Goal: Contribute content: Add original content to the website for others to see

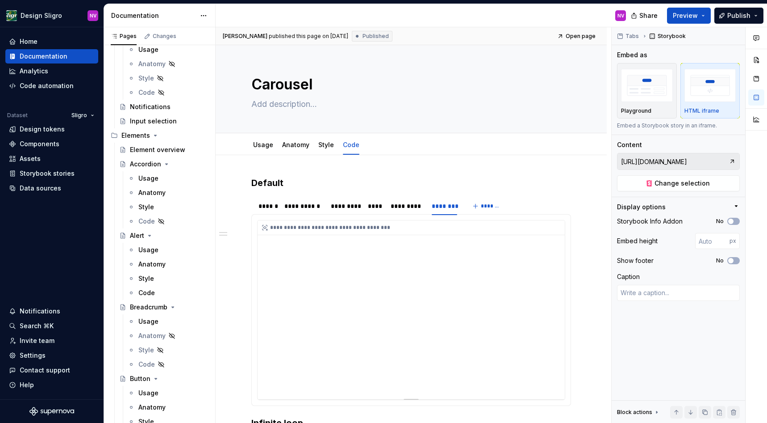
click at [150, 320] on div "Usage" at bounding box center [148, 321] width 20 height 9
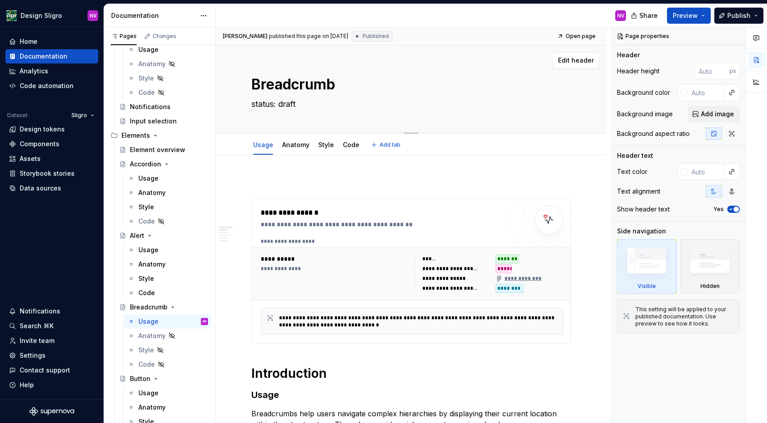
click at [279, 101] on textarea "status: draft" at bounding box center [410, 104] width 320 height 14
type textarea "*"
click at [354, 178] on p at bounding box center [412, 181] width 320 height 11
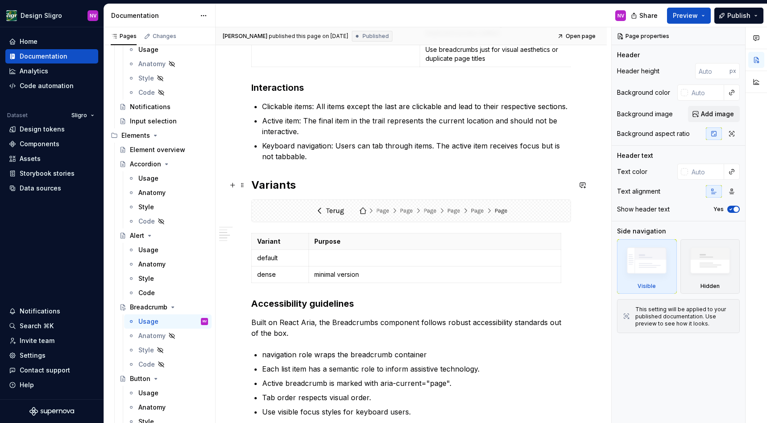
scroll to position [563, 0]
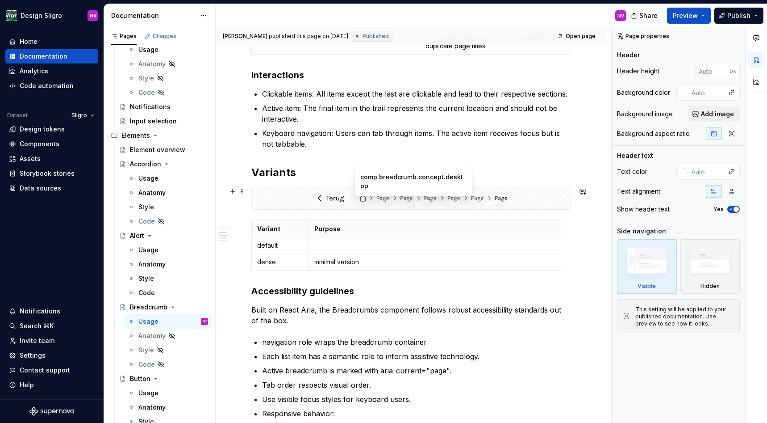
click at [318, 200] on img at bounding box center [411, 198] width 193 height 15
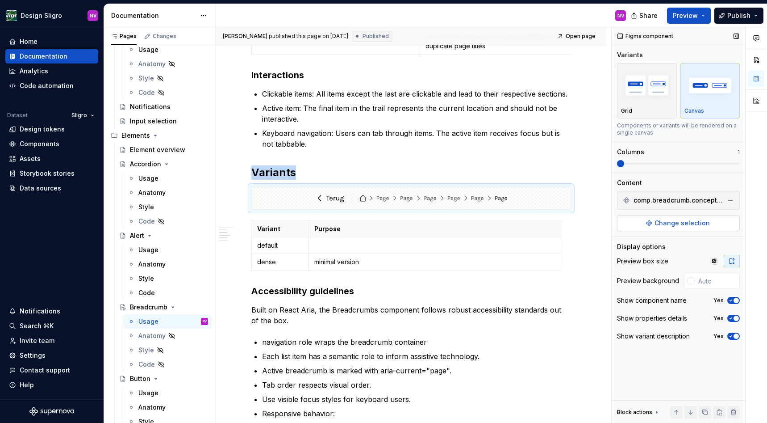
click at [660, 221] on span "Change selection" at bounding box center [682, 222] width 55 height 9
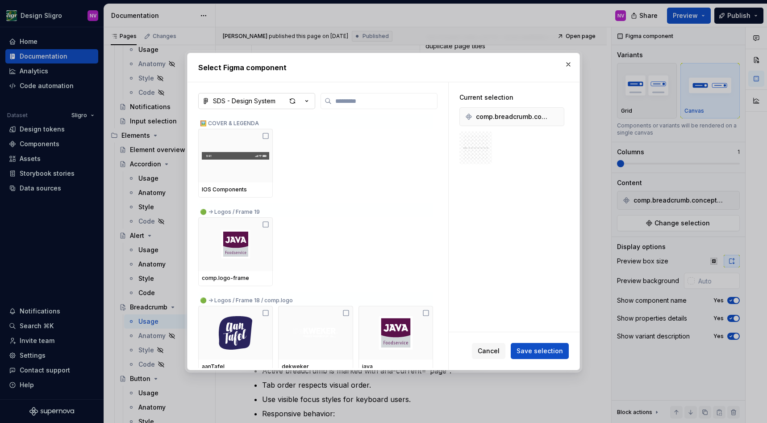
click at [255, 105] on div "SDS - Design System" at bounding box center [244, 100] width 63 height 9
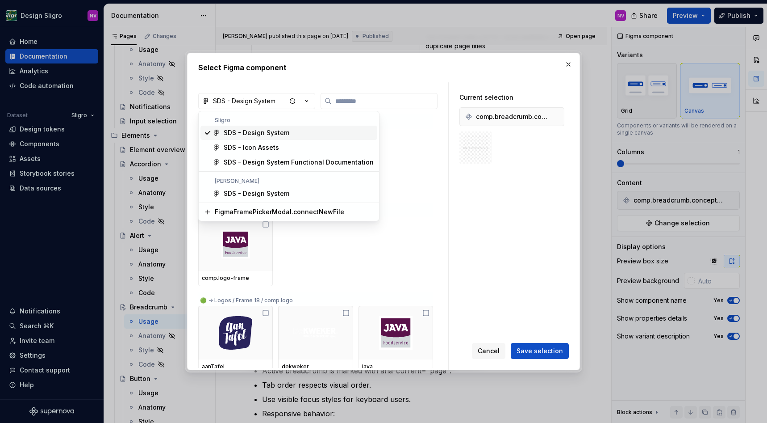
click at [567, 66] on div "Select Figma component SDS - Design System 🖼️ COVER & LEGENDA IOS Components 🟢 …" at bounding box center [383, 211] width 767 height 423
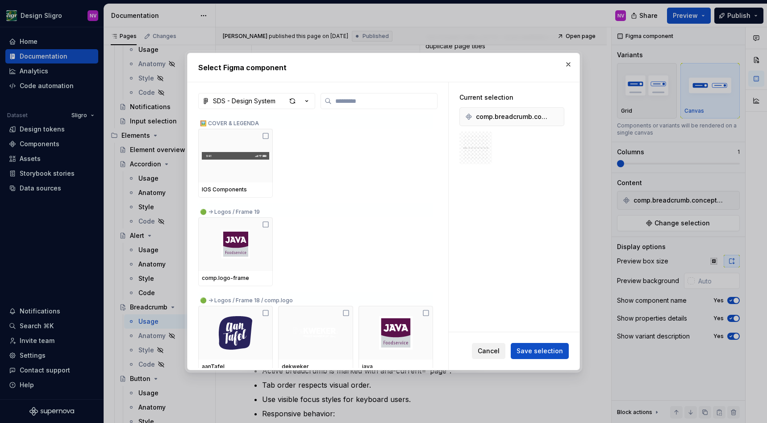
click at [490, 348] on span "Cancel" at bounding box center [489, 350] width 22 height 9
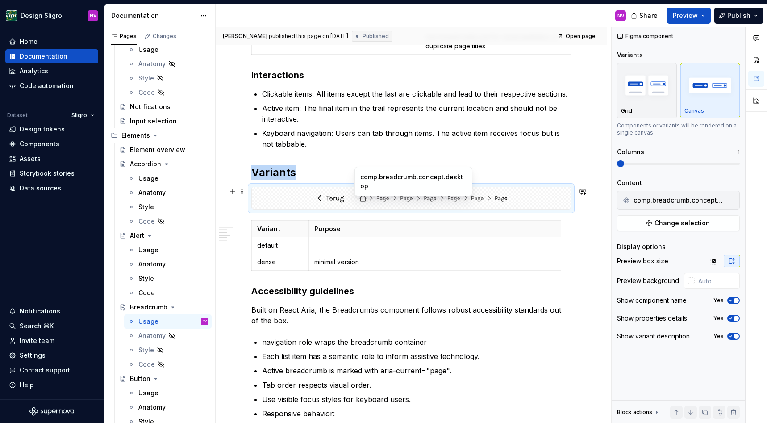
click at [493, 202] on img at bounding box center [411, 198] width 193 height 15
click at [659, 220] on span "Change selection" at bounding box center [682, 222] width 55 height 9
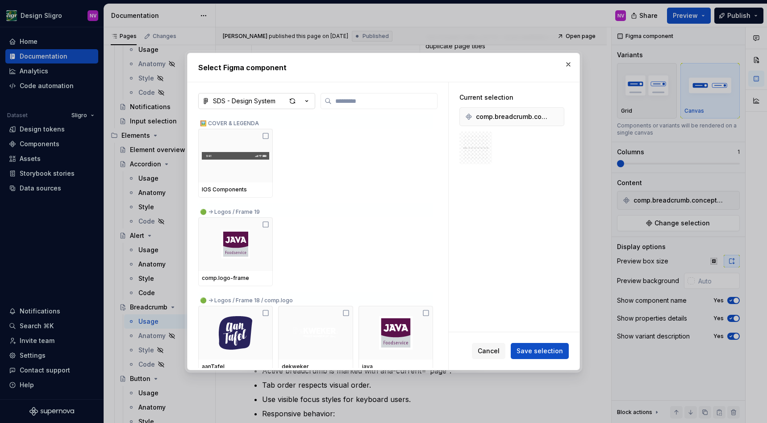
click at [273, 100] on div "SDS - Design System" at bounding box center [244, 100] width 63 height 9
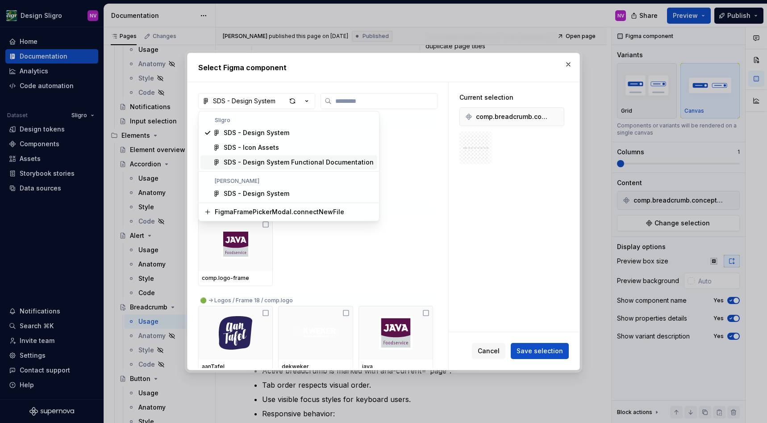
click at [263, 161] on div "SDS - Design System Functional Documentation" at bounding box center [299, 162] width 150 height 9
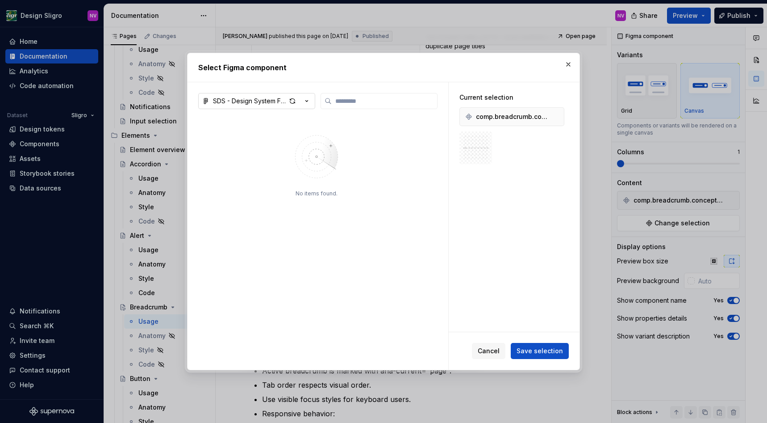
click at [264, 101] on div "SDS - Design System Functional Documentation" at bounding box center [249, 100] width 73 height 9
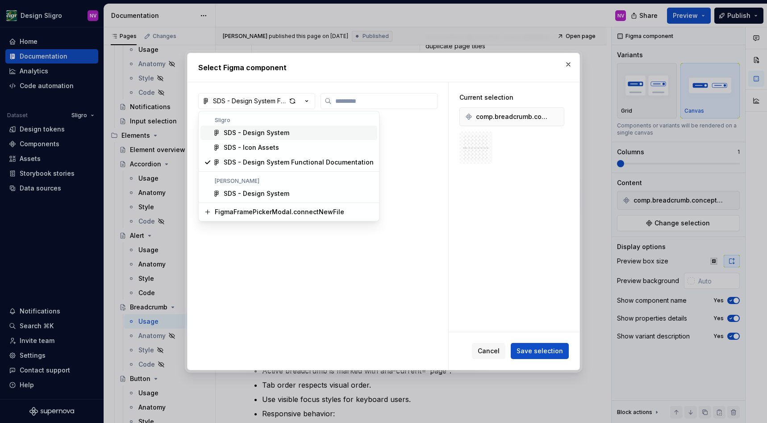
click at [257, 130] on div "SDS - Design System" at bounding box center [257, 132] width 66 height 9
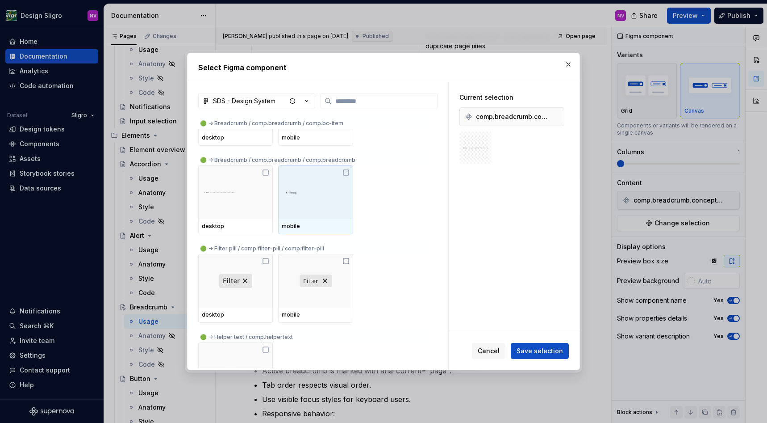
scroll to position [1327, 0]
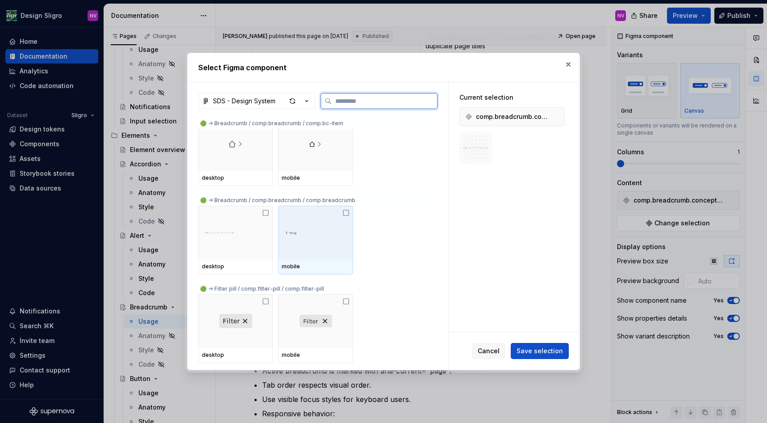
click at [334, 223] on div at bounding box center [315, 232] width 75 height 54
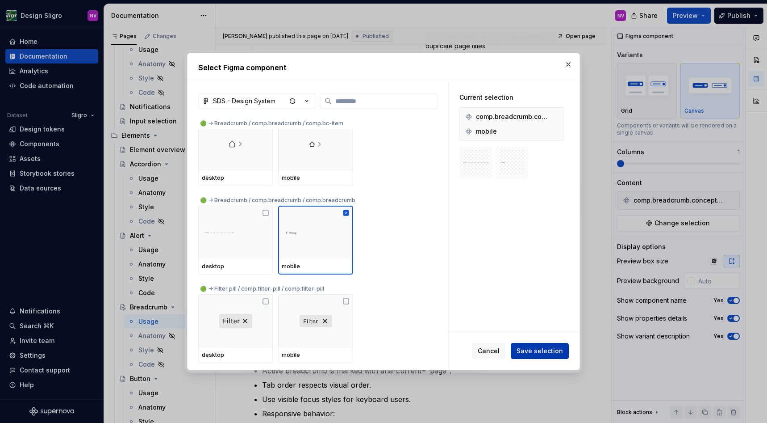
click at [532, 349] on span "Save selection" at bounding box center [540, 350] width 46 height 9
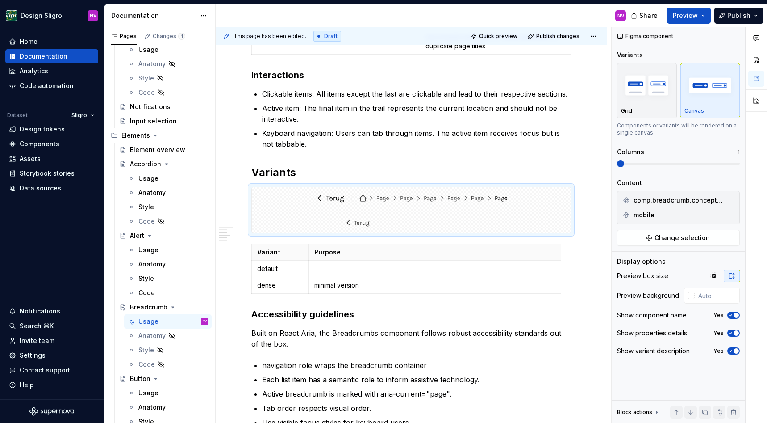
scroll to position [563, 0]
click at [486, 207] on div at bounding box center [411, 198] width 319 height 22
click at [648, 215] on span "mobile" at bounding box center [644, 214] width 21 height 9
click at [664, 235] on span "Change selection" at bounding box center [682, 237] width 55 height 9
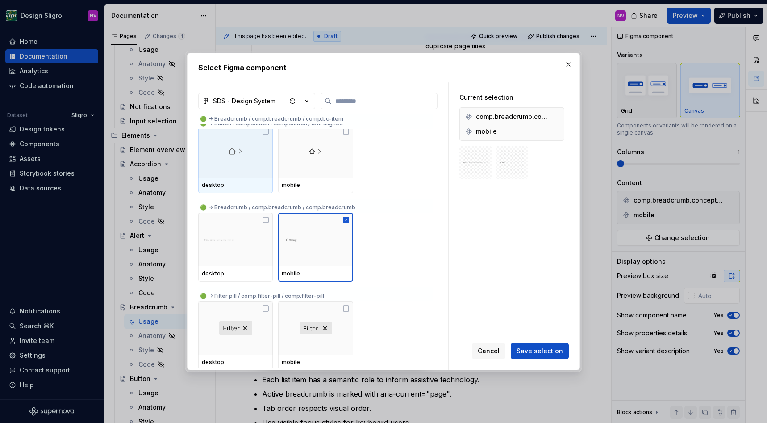
scroll to position [1327, 0]
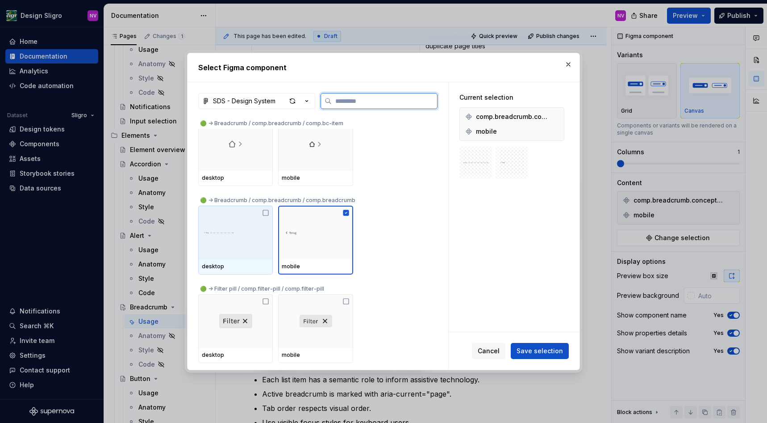
click at [238, 233] on img at bounding box center [235, 232] width 67 height 25
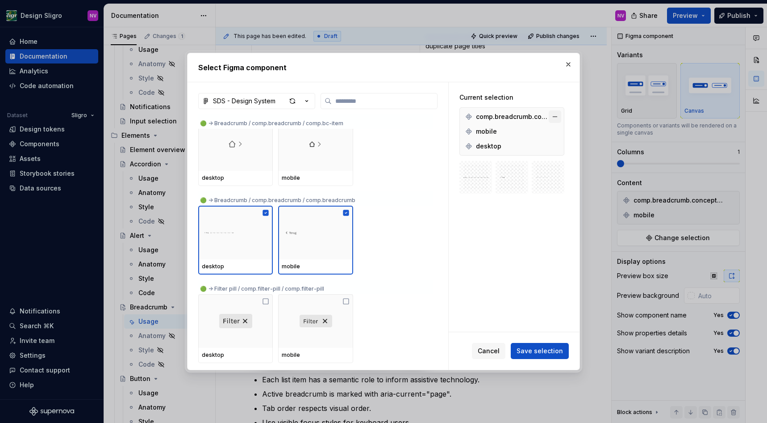
click at [560, 117] on button "button" at bounding box center [555, 116] width 13 height 13
click at [545, 348] on span "Save selection" at bounding box center [540, 350] width 46 height 9
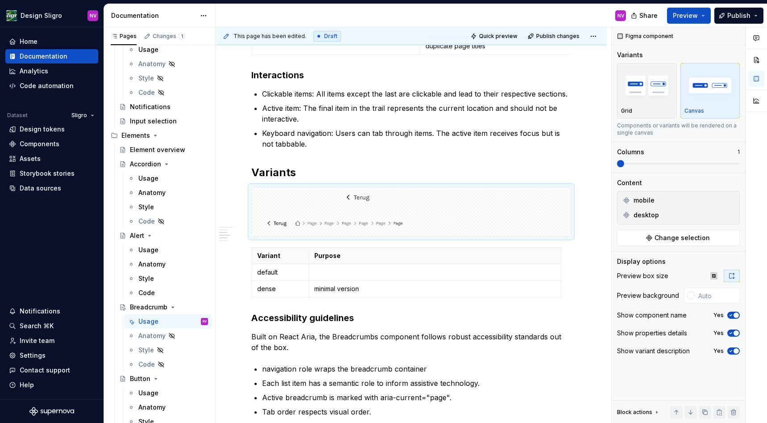
scroll to position [563, 0]
click at [371, 226] on img at bounding box center [412, 223] width 312 height 18
click at [717, 277] on icon "button" at bounding box center [714, 275] width 7 height 7
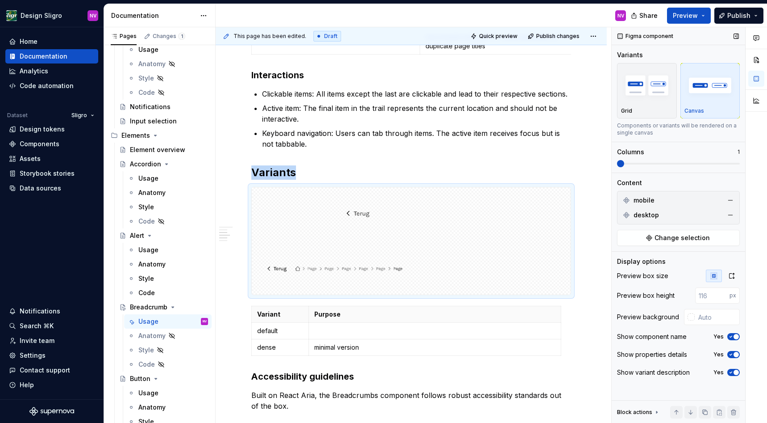
click at [717, 277] on icon "button" at bounding box center [714, 275] width 7 height 7
click at [662, 81] on img "button" at bounding box center [647, 85] width 52 height 33
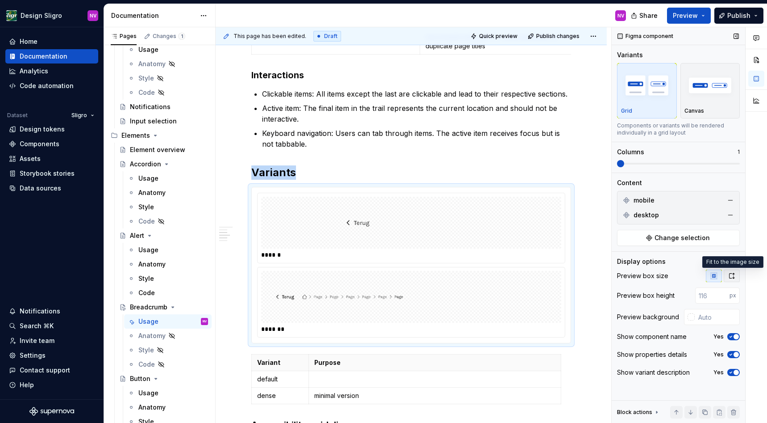
click at [733, 273] on icon "button" at bounding box center [732, 275] width 7 height 7
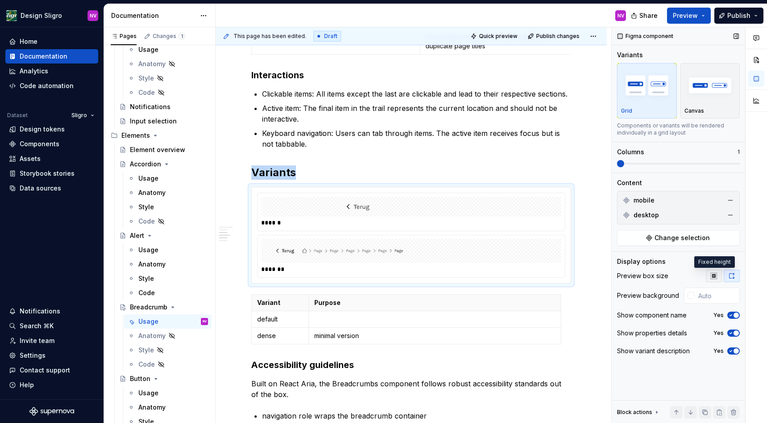
click at [714, 272] on icon "button" at bounding box center [714, 275] width 7 height 7
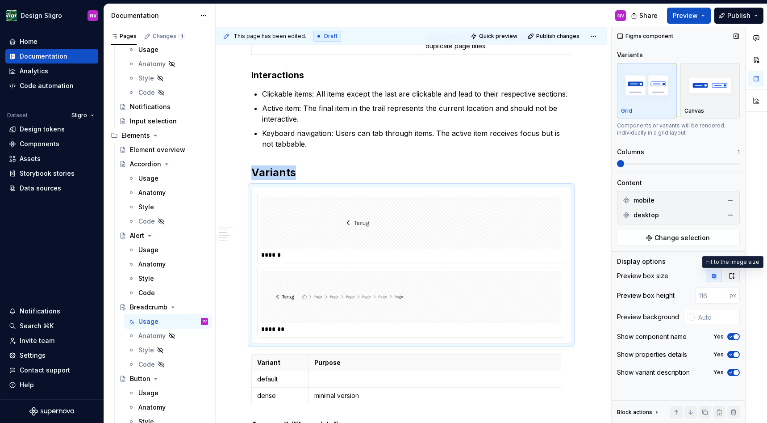
click at [730, 275] on icon "button" at bounding box center [732, 275] width 7 height 7
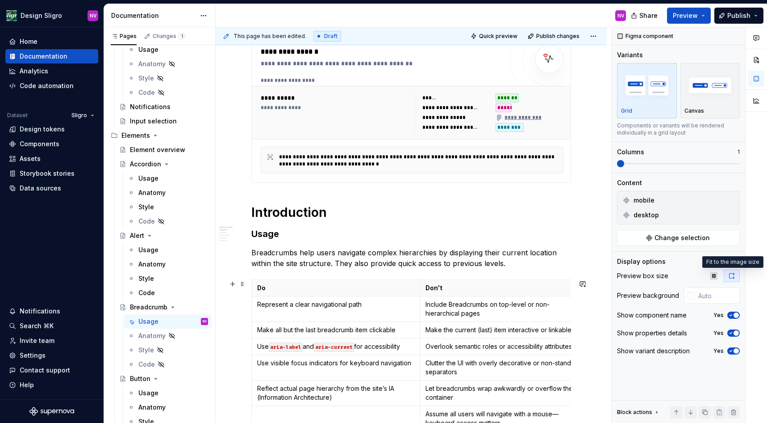
scroll to position [0, 0]
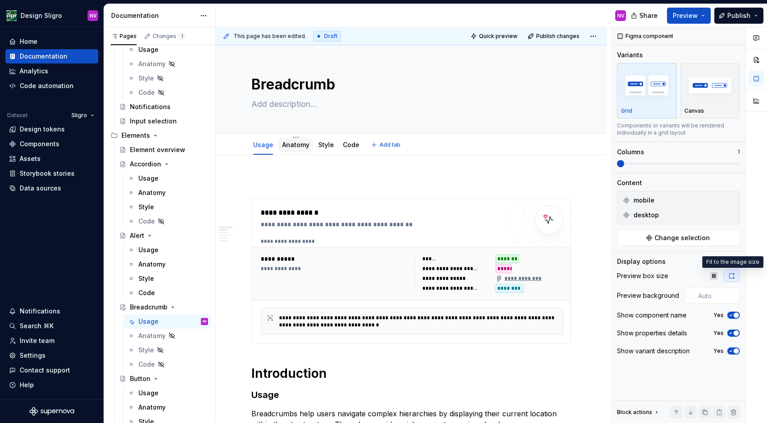
click at [302, 146] on link "Anatomy" at bounding box center [295, 145] width 27 height 8
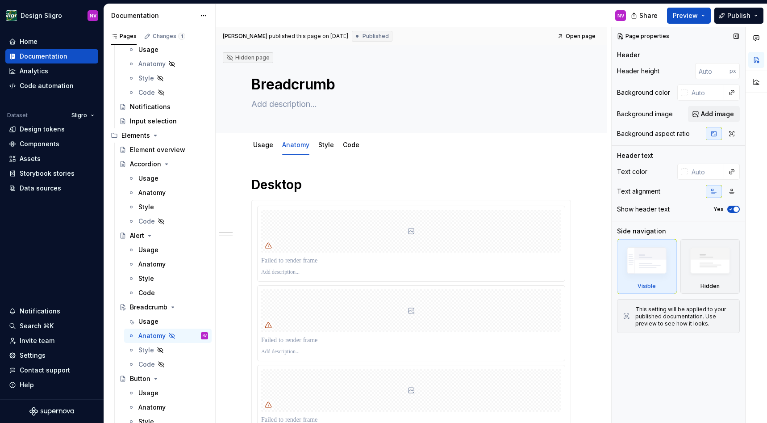
type textarea "*"
